Goal: Task Accomplishment & Management: Manage account settings

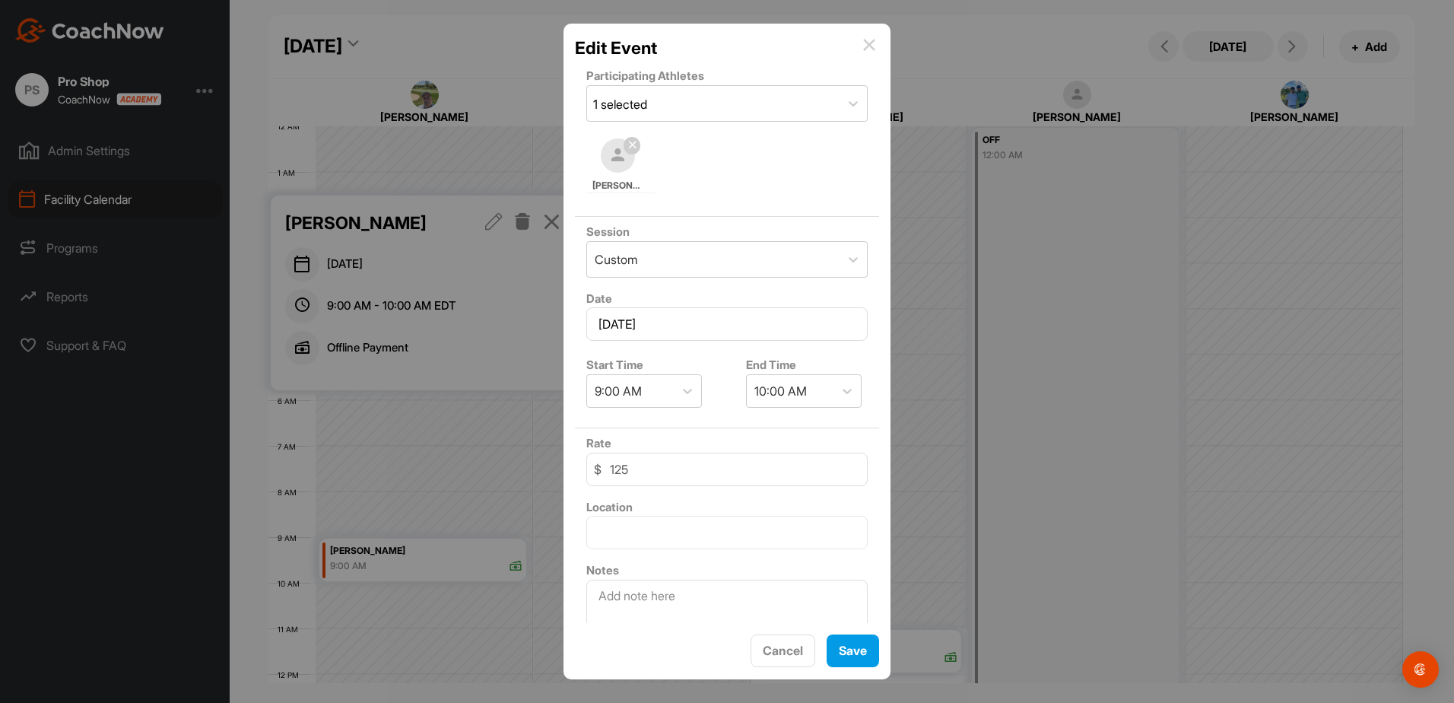
scroll to position [386, 0]
click at [919, 49] on div at bounding box center [727, 351] width 1454 height 703
click at [870, 56] on div "Edit Event" at bounding box center [727, 48] width 304 height 26
click at [870, 48] on img at bounding box center [869, 45] width 12 height 12
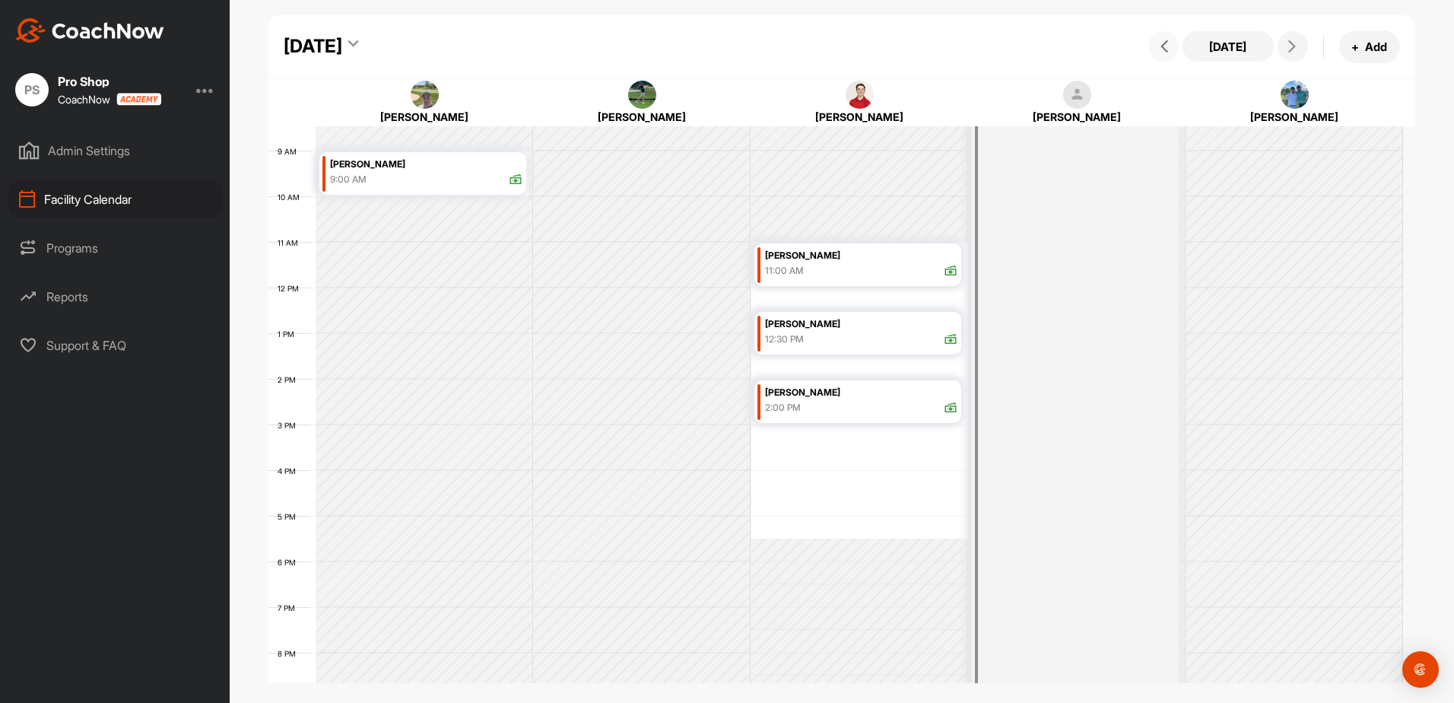
click at [1171, 39] on button at bounding box center [1163, 46] width 30 height 30
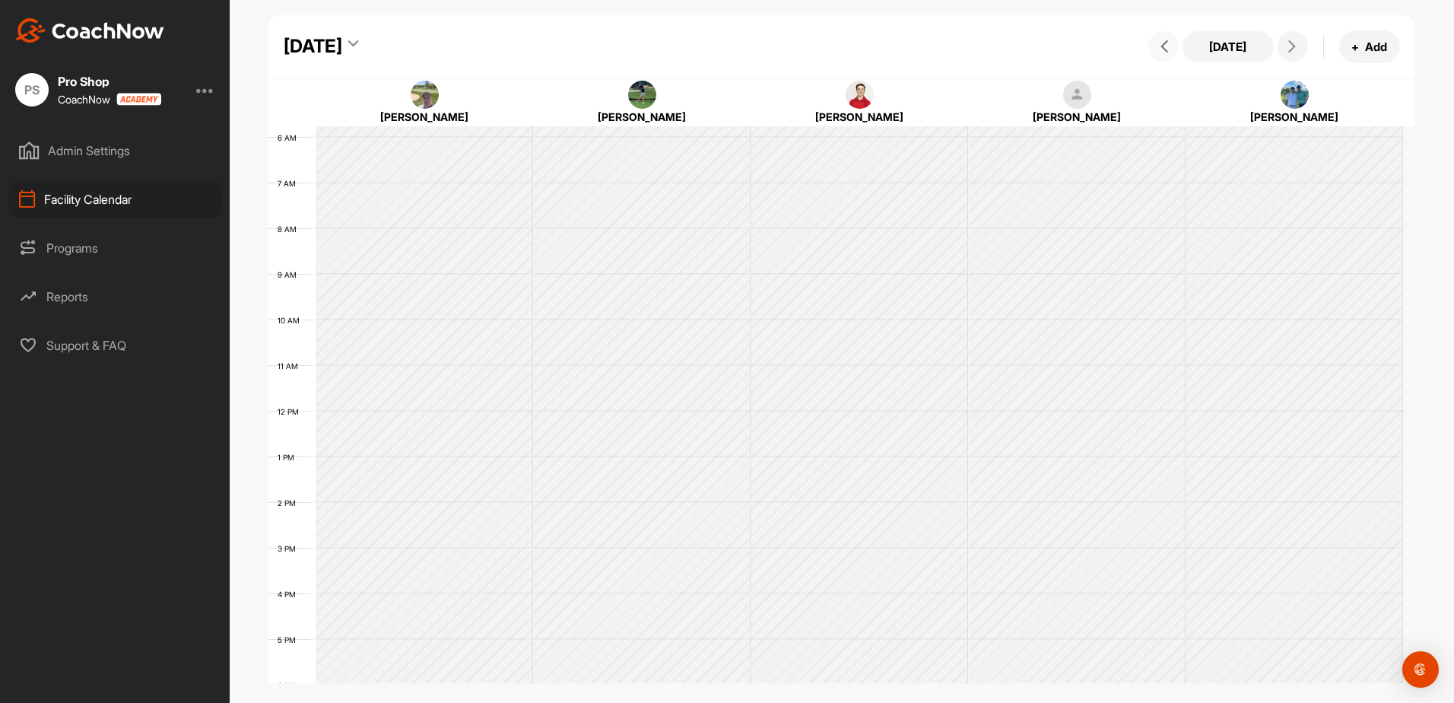
click at [1171, 39] on button at bounding box center [1163, 46] width 30 height 30
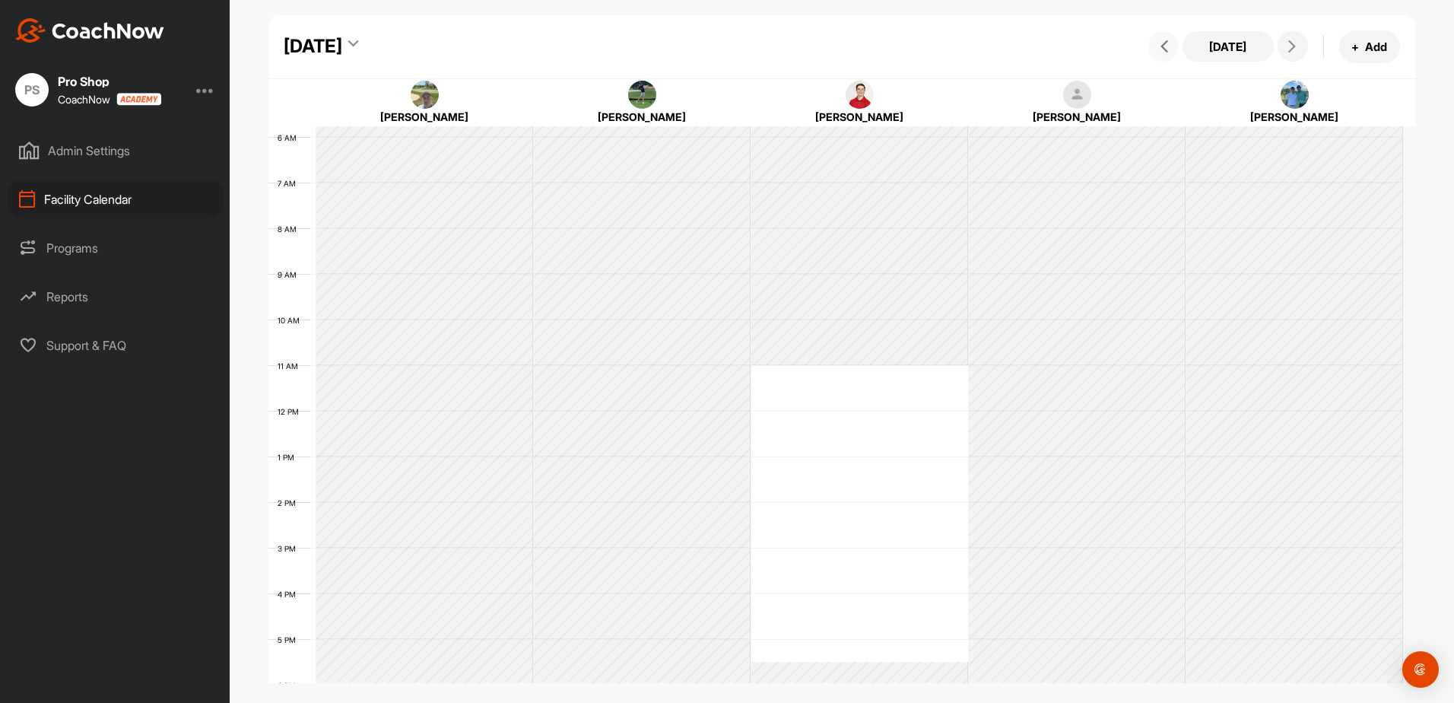
click at [1171, 39] on button at bounding box center [1163, 46] width 30 height 30
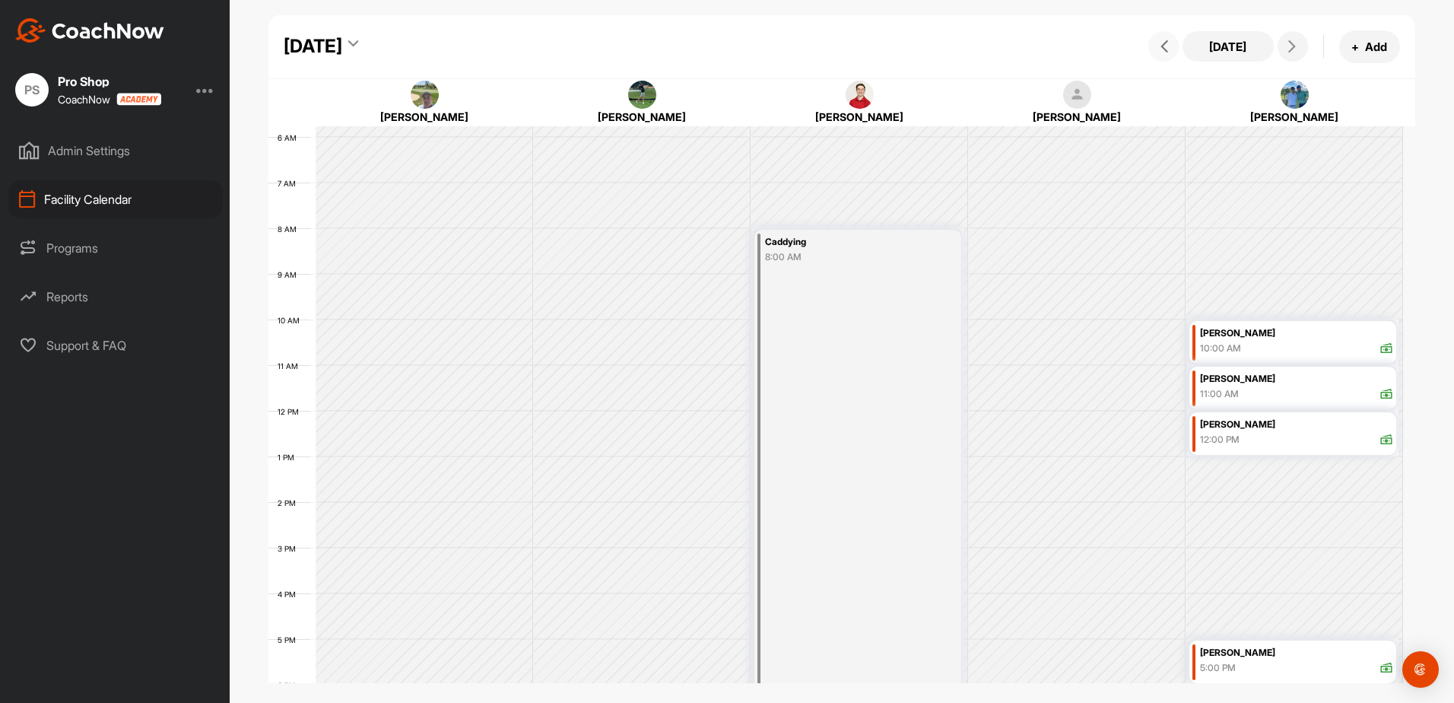
click at [1171, 39] on button at bounding box center [1163, 46] width 30 height 30
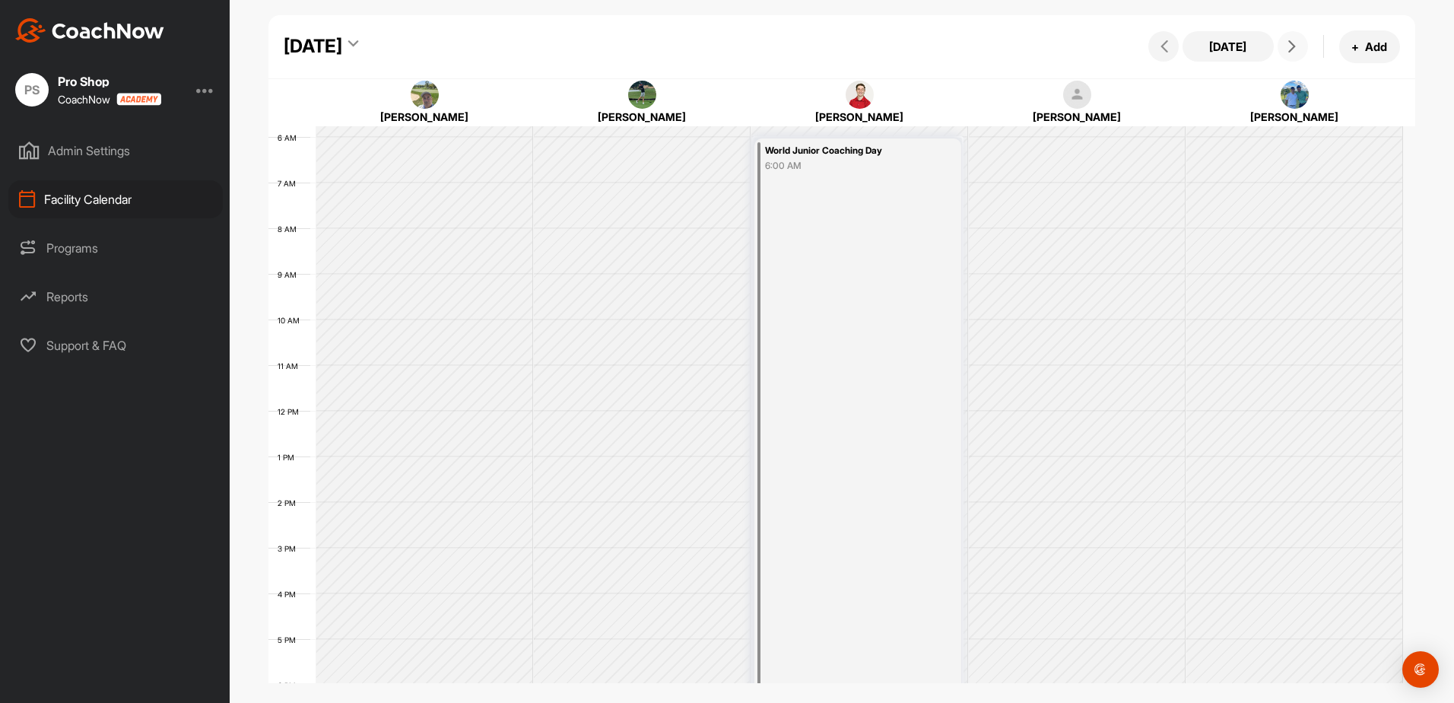
click at [1302, 40] on button at bounding box center [1293, 46] width 30 height 30
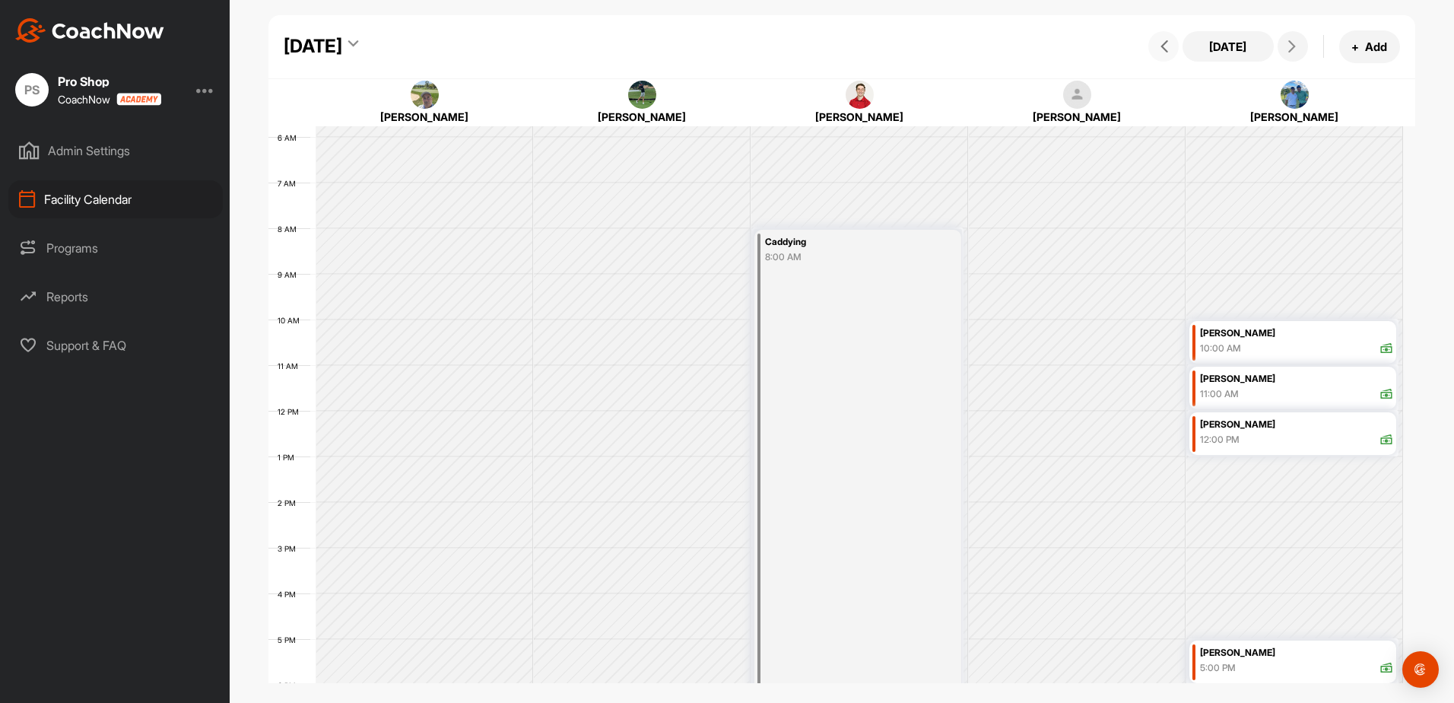
click at [1172, 45] on span at bounding box center [1163, 46] width 18 height 12
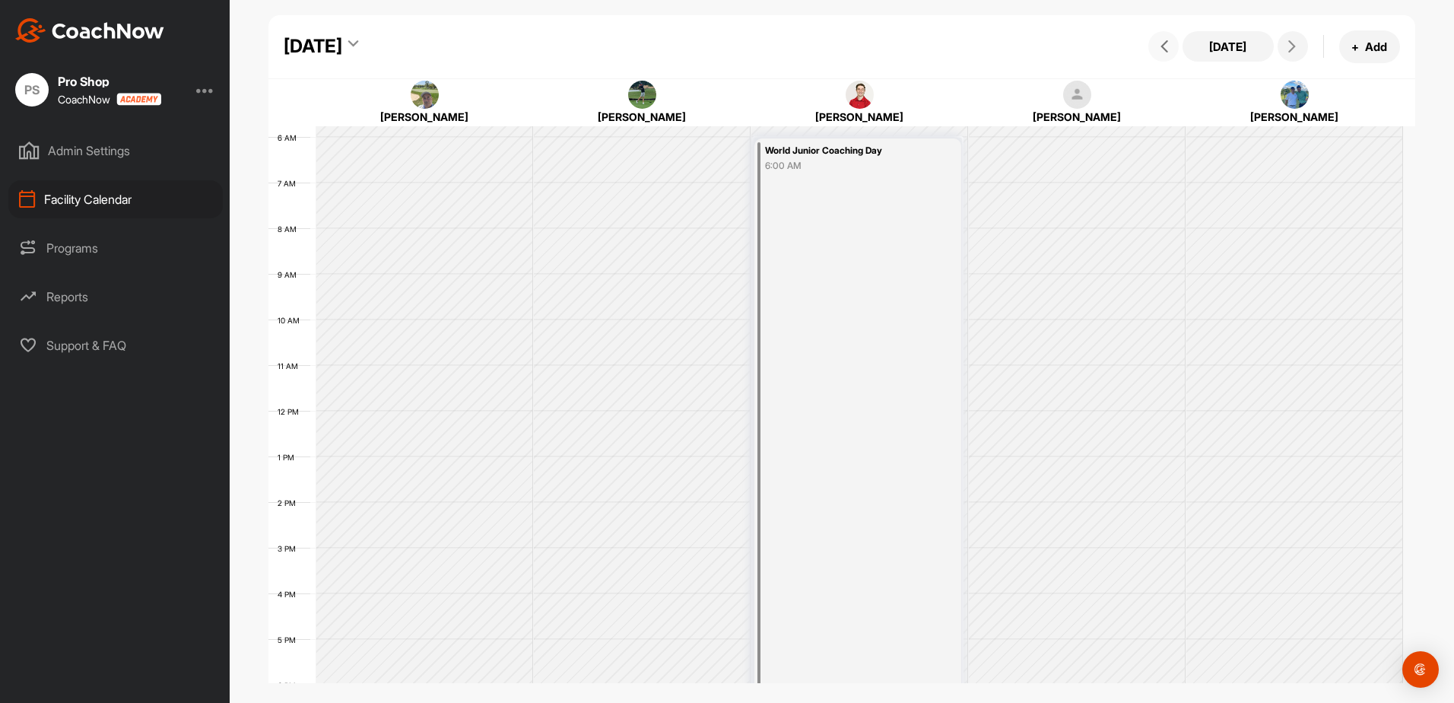
click at [1172, 45] on span at bounding box center [1163, 46] width 18 height 12
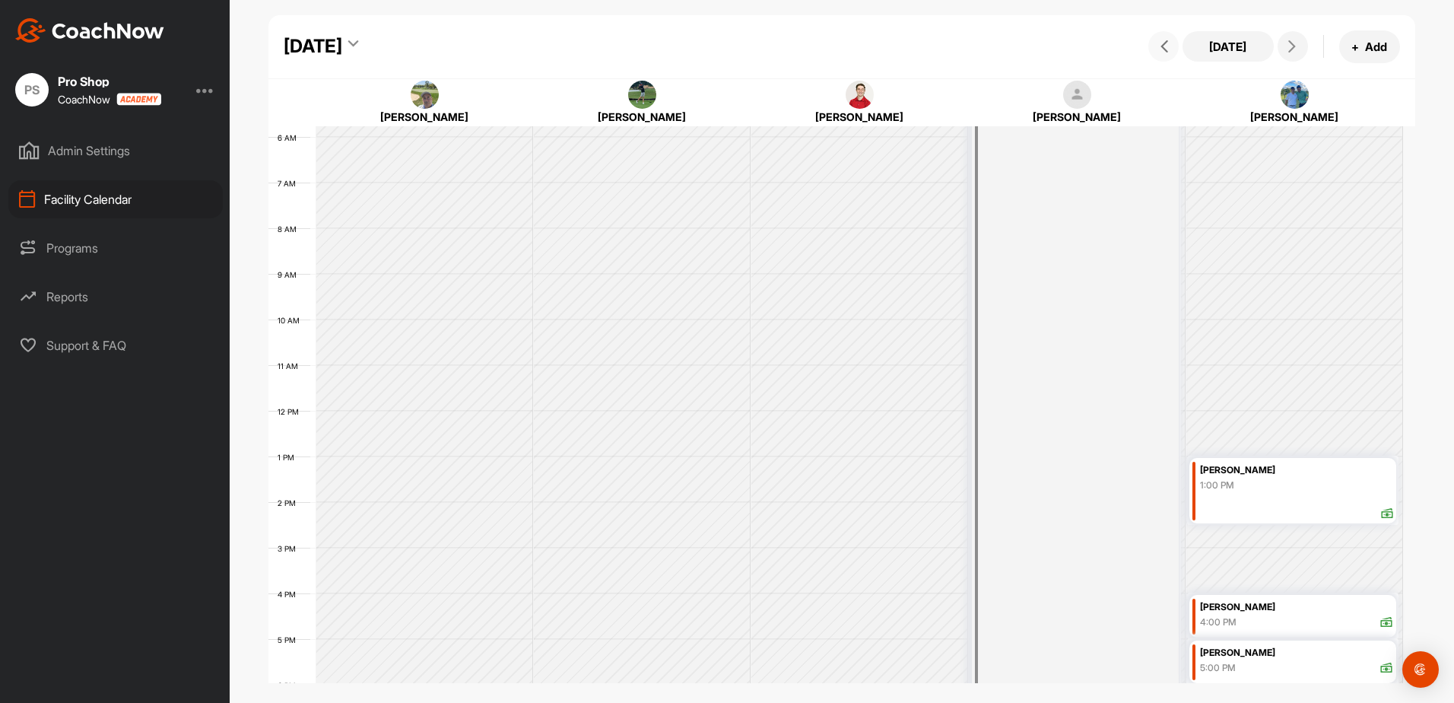
click at [1172, 45] on span at bounding box center [1163, 46] width 18 height 12
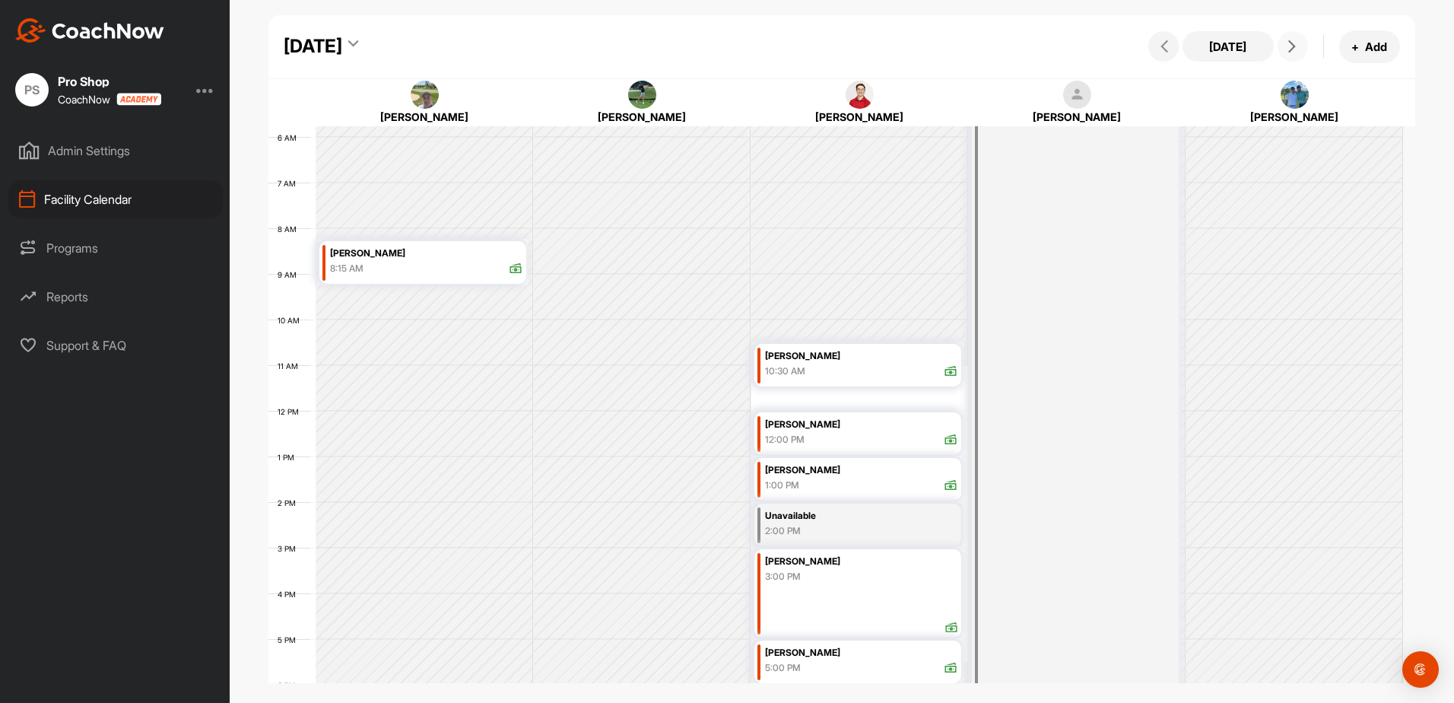
click at [1285, 43] on button at bounding box center [1293, 46] width 30 height 30
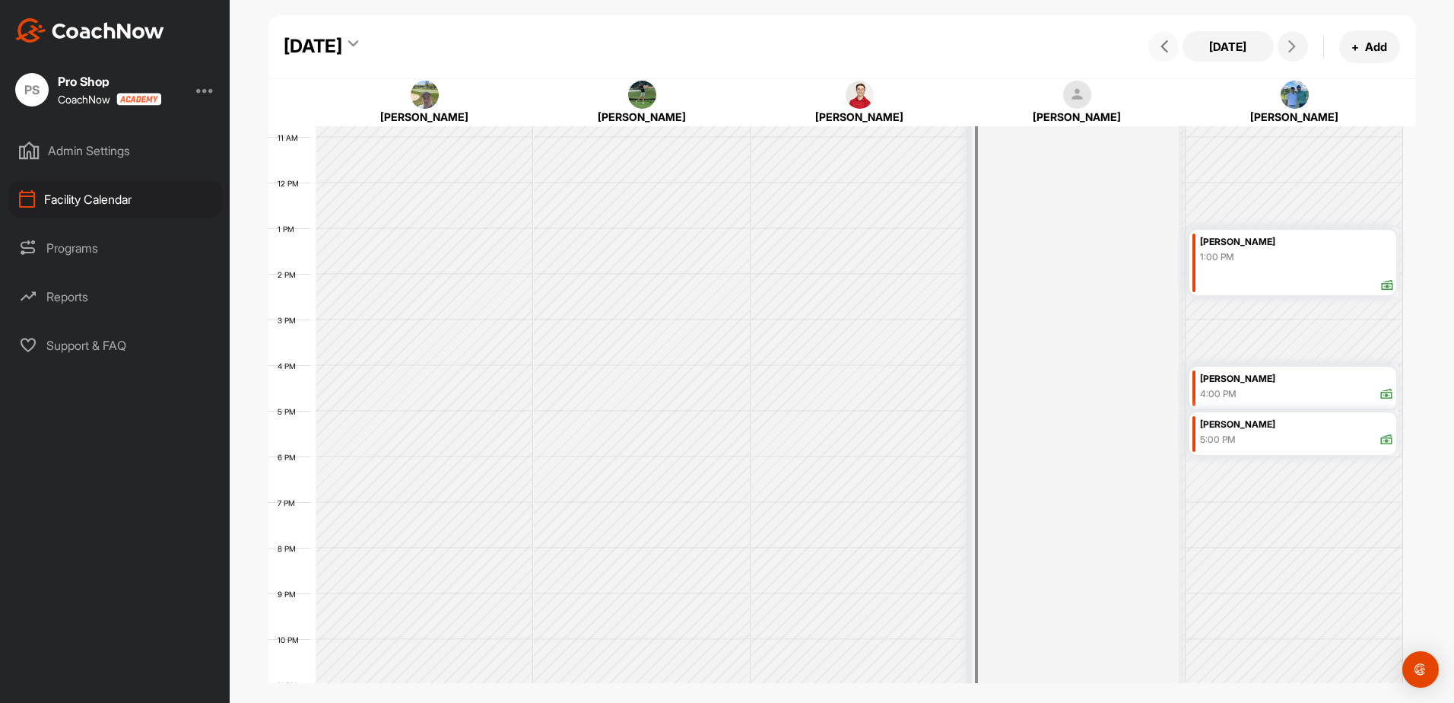
click at [1164, 55] on button at bounding box center [1163, 46] width 30 height 30
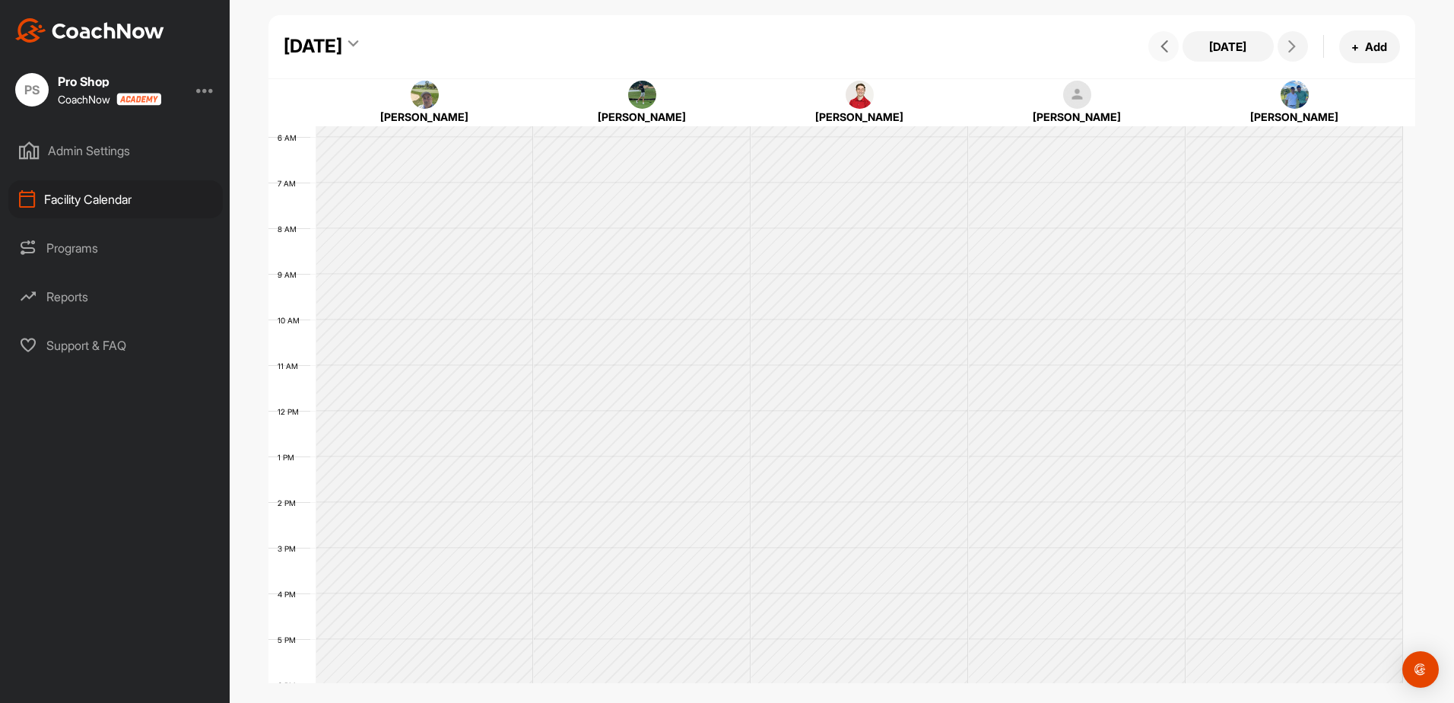
click at [1164, 55] on button at bounding box center [1163, 46] width 30 height 30
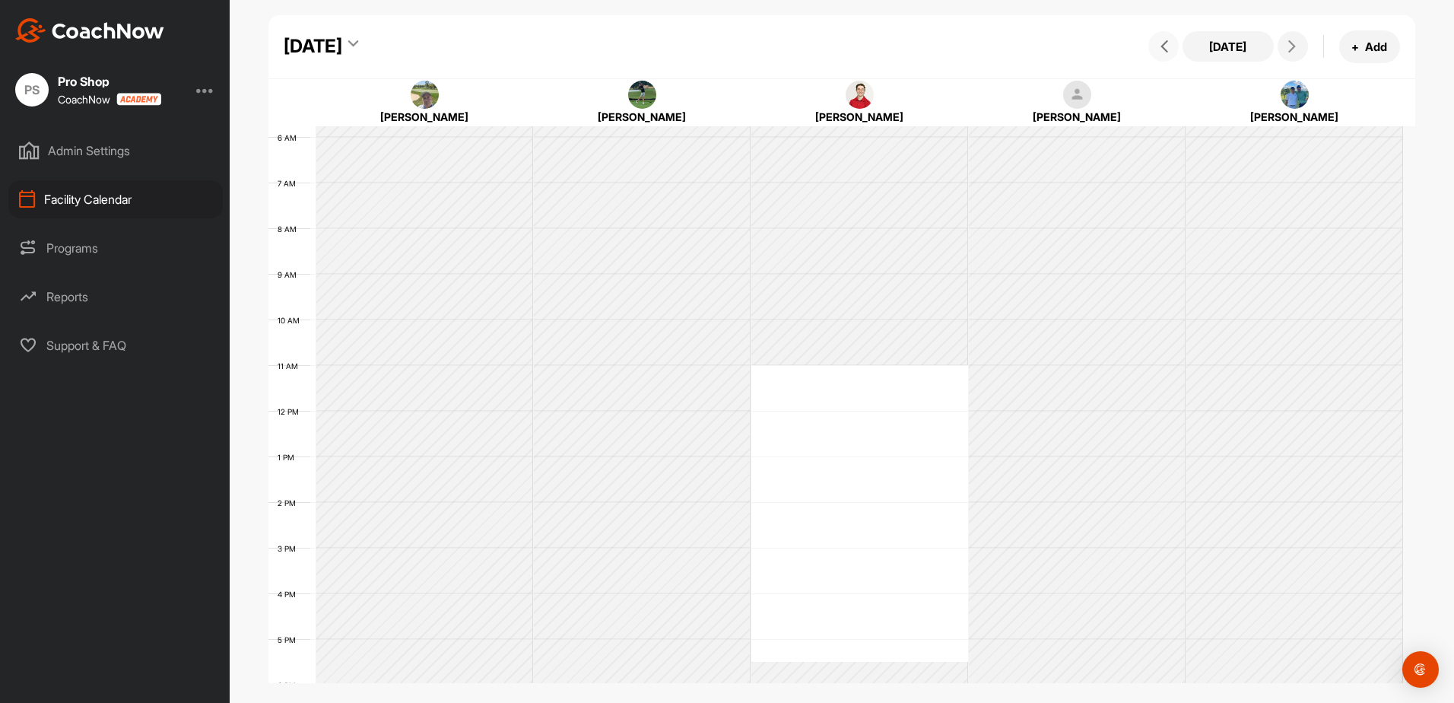
click at [1164, 55] on button at bounding box center [1163, 46] width 30 height 30
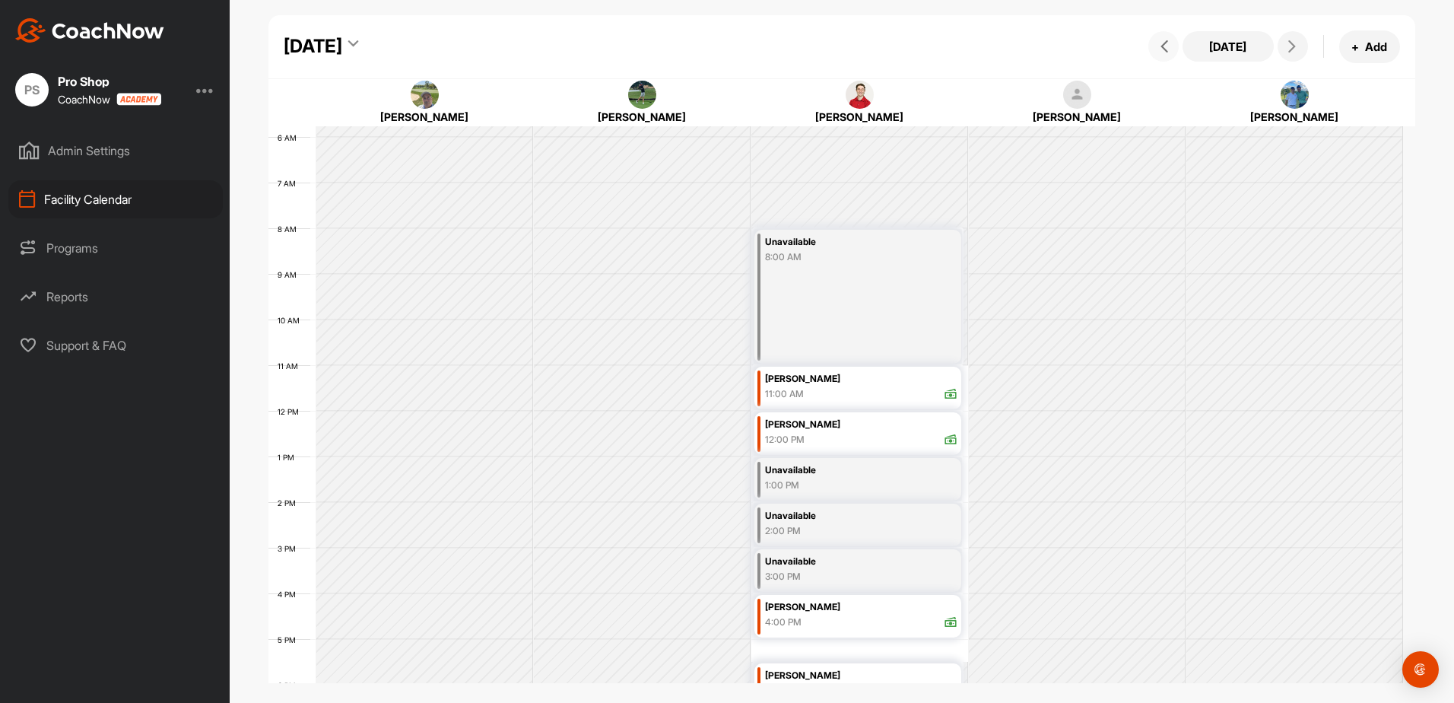
click at [1164, 55] on button at bounding box center [1163, 46] width 30 height 30
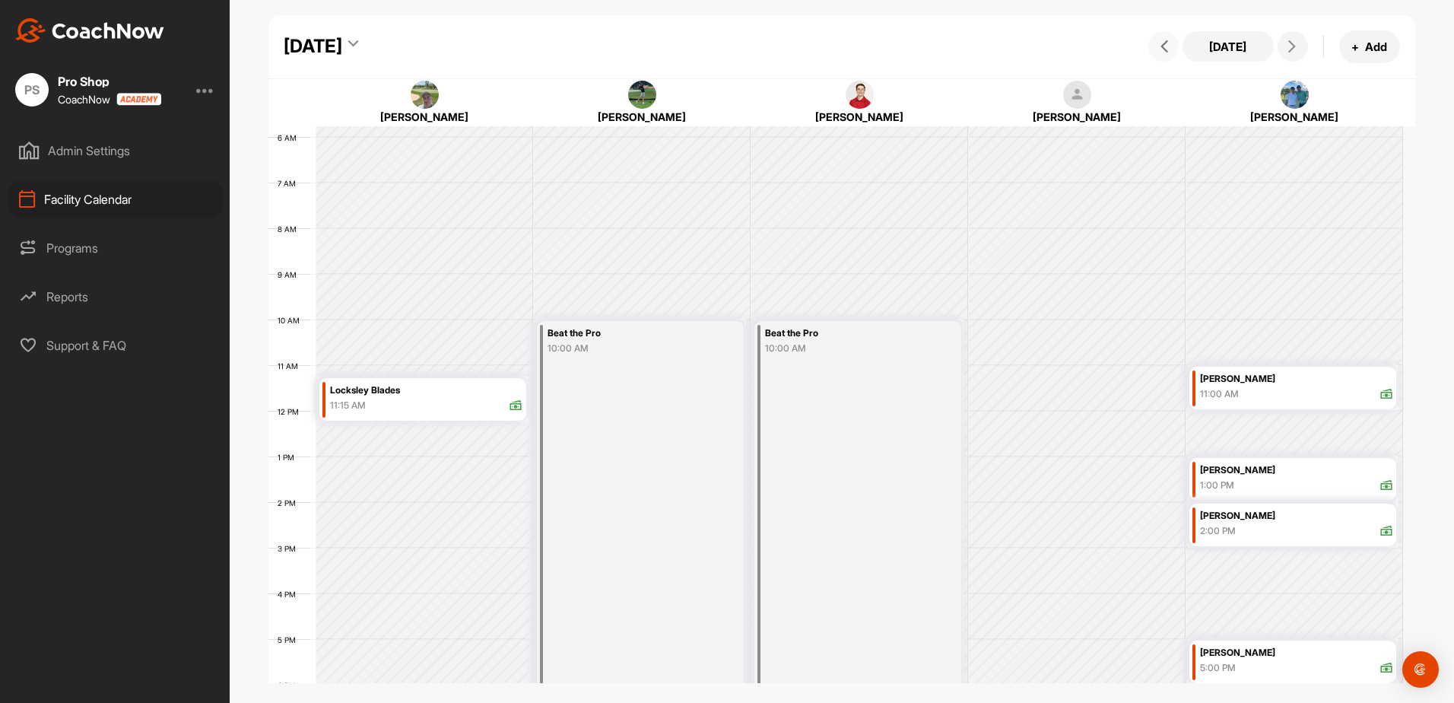
click at [1164, 55] on button at bounding box center [1163, 46] width 30 height 30
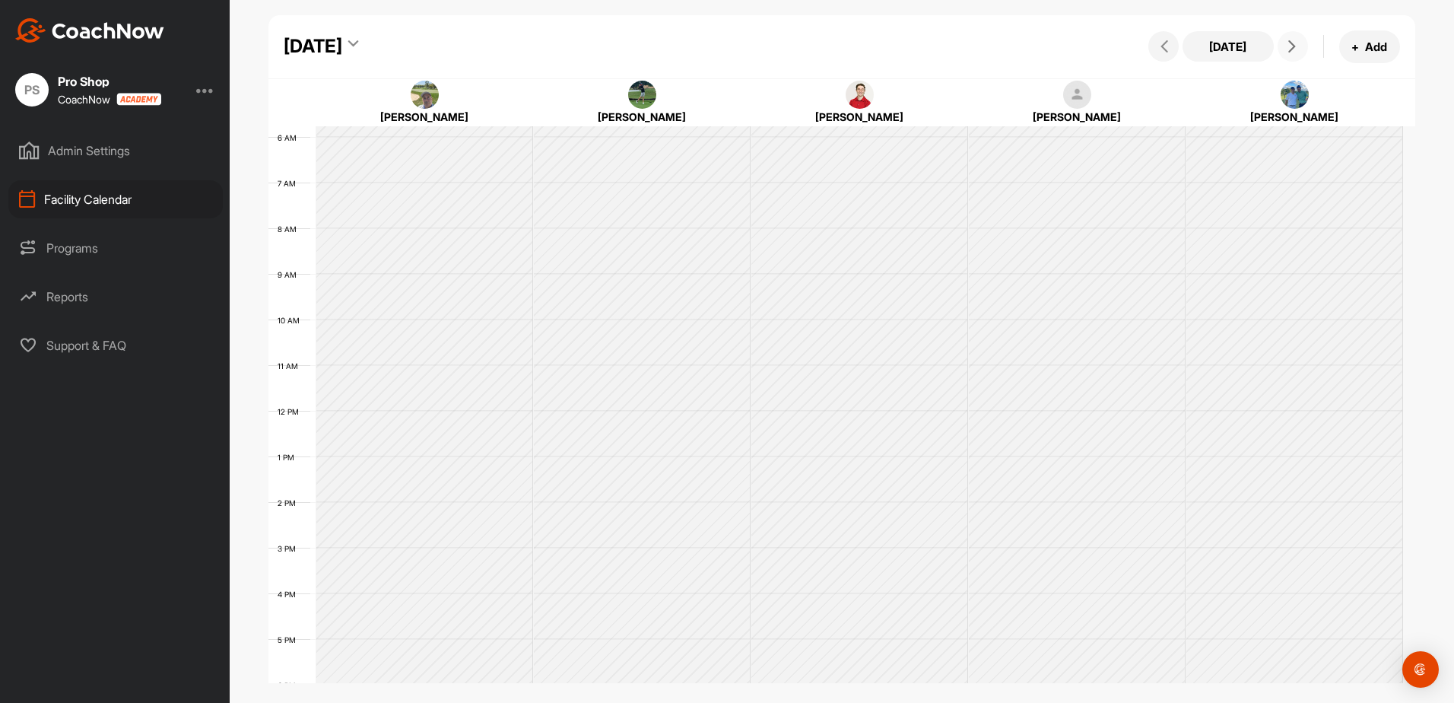
click at [1283, 49] on button at bounding box center [1293, 46] width 30 height 30
